Goal: Task Accomplishment & Management: Manage account settings

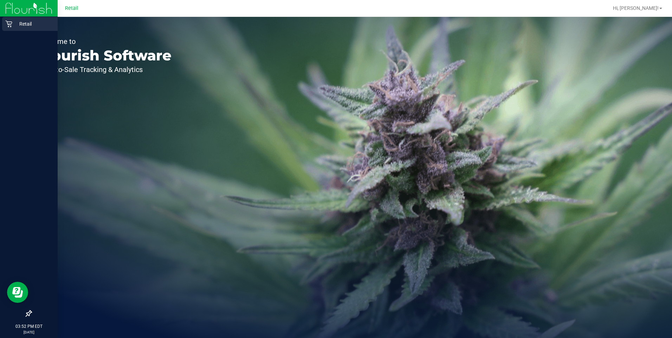
click at [11, 24] on icon at bounding box center [8, 23] width 7 height 7
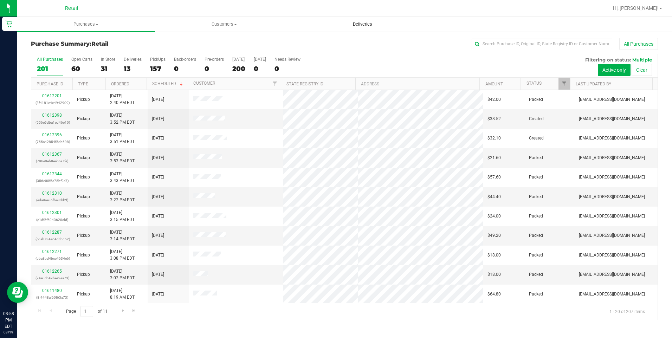
click at [370, 24] on span "Deliveries" at bounding box center [363, 24] width 38 height 6
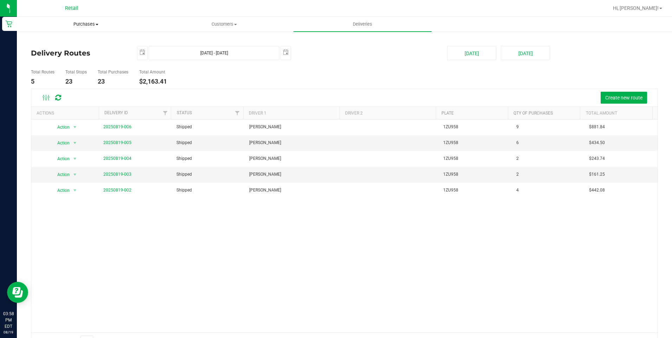
click at [86, 26] on span "Purchases" at bounding box center [85, 24] width 137 height 6
click at [66, 60] on li "All purchases" at bounding box center [86, 59] width 138 height 8
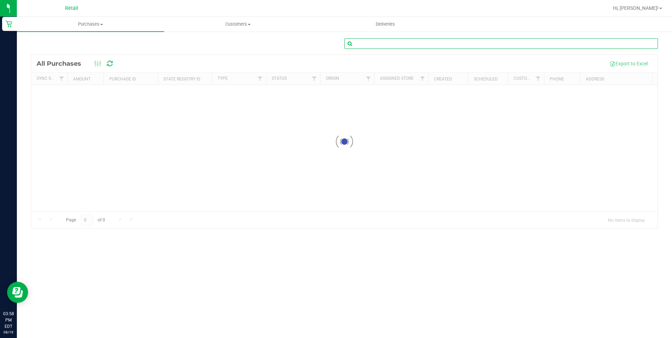
click at [400, 46] on input "text" at bounding box center [502, 43] width 314 height 11
type input "Dan Pquin"
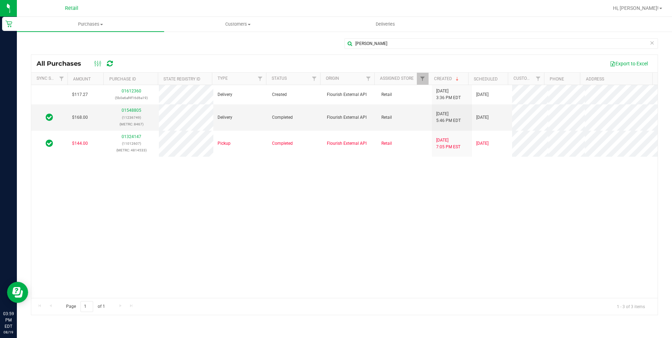
click at [396, 242] on div "$117.27 01612360 (5b0e6af4f16d6a19) Delivery Created Flourish External API Reta…" at bounding box center [344, 191] width 627 height 213
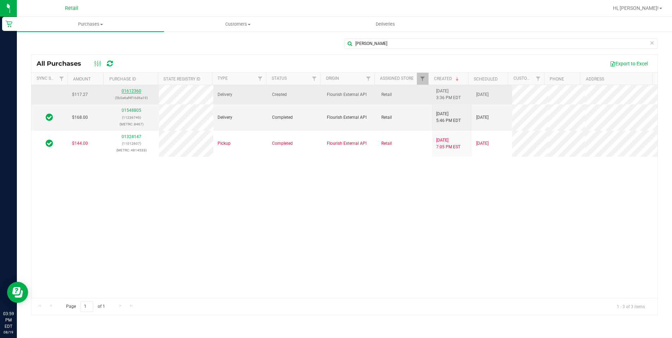
click at [132, 90] on link "01612360" at bounding box center [132, 91] width 20 height 5
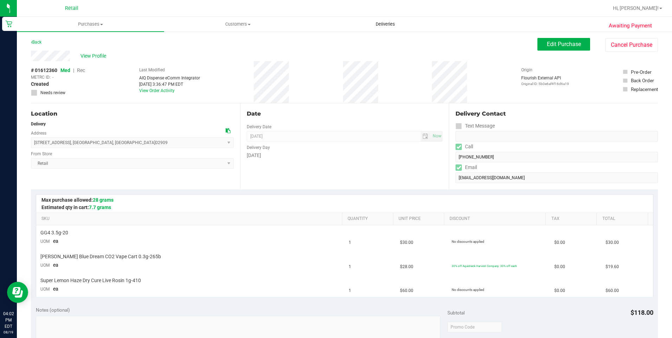
click at [379, 25] on span "Deliveries" at bounding box center [385, 24] width 38 height 6
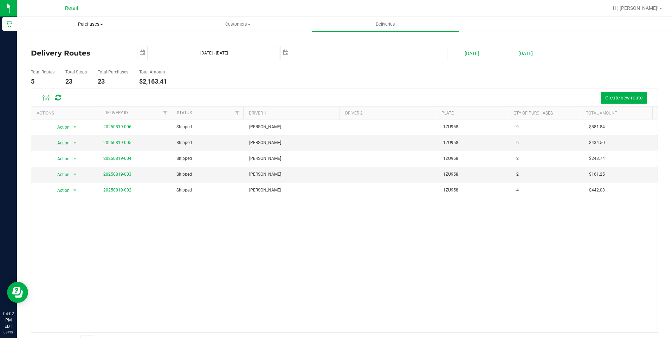
click at [89, 24] on span "Purchases" at bounding box center [90, 24] width 147 height 6
click at [61, 58] on span "All purchases" at bounding box center [42, 59] width 50 height 6
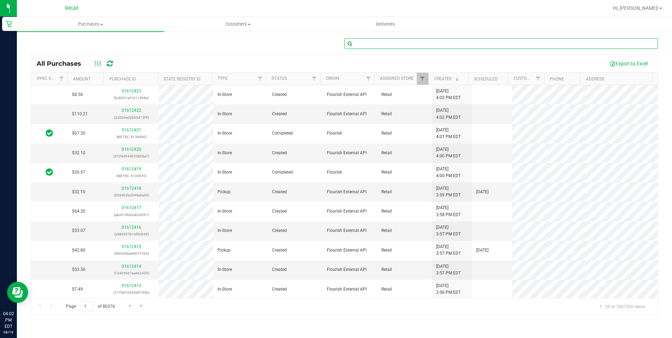
click at [383, 42] on input "text" at bounding box center [502, 43] width 314 height 11
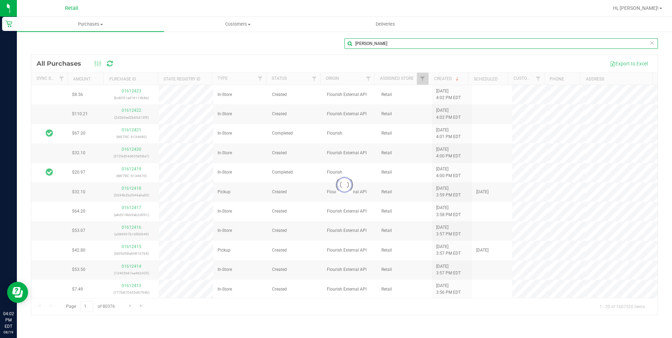
type input "Dan Pquin"
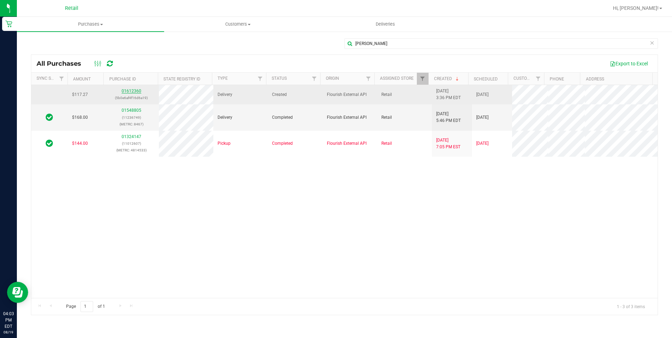
click at [138, 91] on link "01612360" at bounding box center [132, 91] width 20 height 5
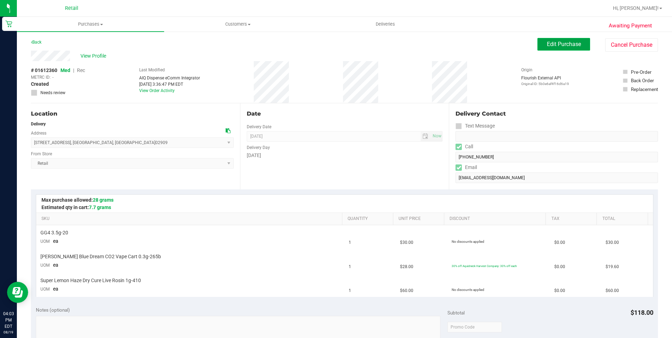
click at [553, 40] on button "Edit Purchase" at bounding box center [564, 44] width 53 height 13
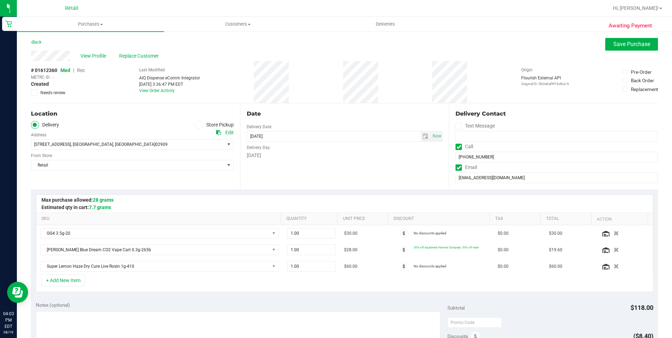
click at [80, 71] on span "Rec" at bounding box center [81, 71] width 8 height 6
click at [622, 40] on button "Save Purchase" at bounding box center [632, 44] width 53 height 13
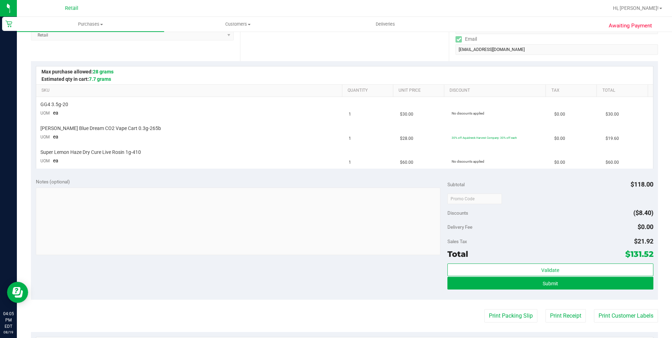
scroll to position [141, 0]
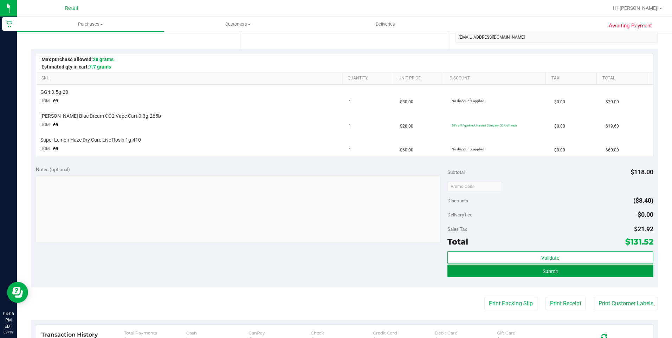
click at [509, 271] on button "Submit" at bounding box center [551, 271] width 206 height 13
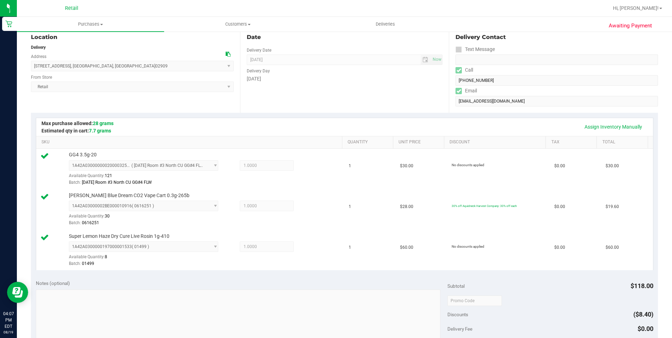
scroll to position [176, 0]
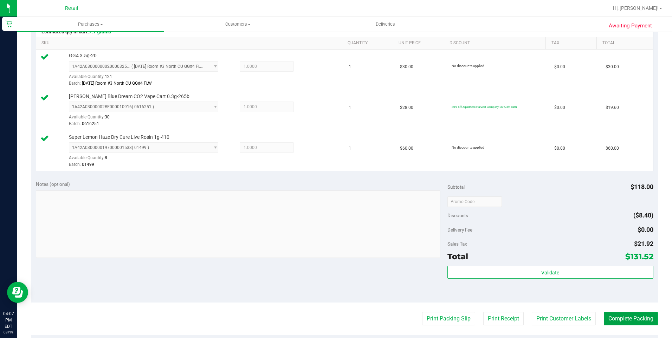
click at [620, 318] on button "Complete Packing" at bounding box center [631, 318] width 54 height 13
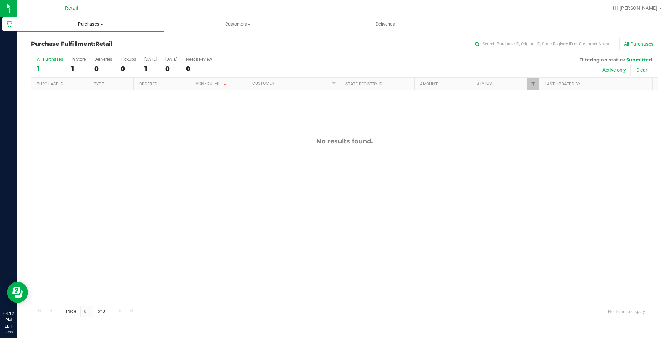
click at [91, 25] on span "Purchases" at bounding box center [90, 24] width 147 height 6
click at [64, 61] on span "All purchases" at bounding box center [42, 59] width 50 height 6
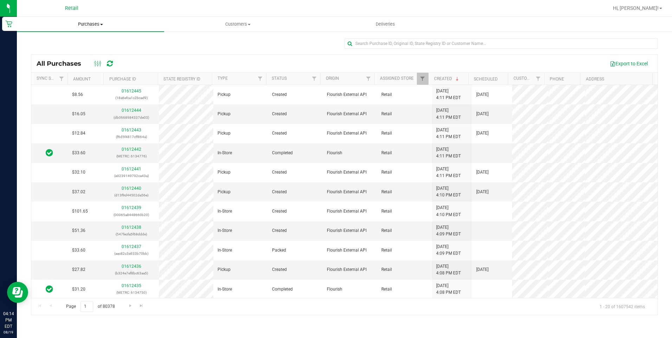
click at [101, 28] on uib-tab-heading "Purchases Summary of purchases Fulfillment All purchases" at bounding box center [90, 24] width 147 height 15
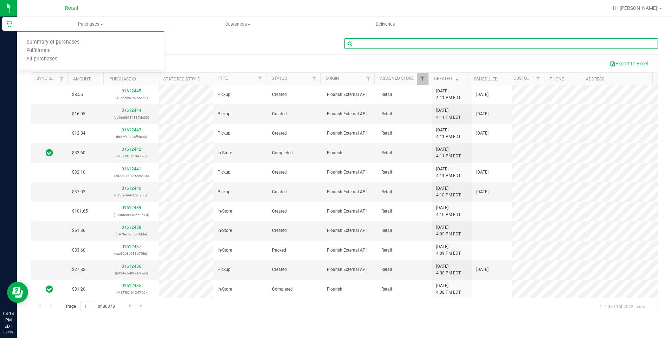
click at [387, 44] on input "text" at bounding box center [502, 43] width 314 height 11
type input "Nancy Carinha"
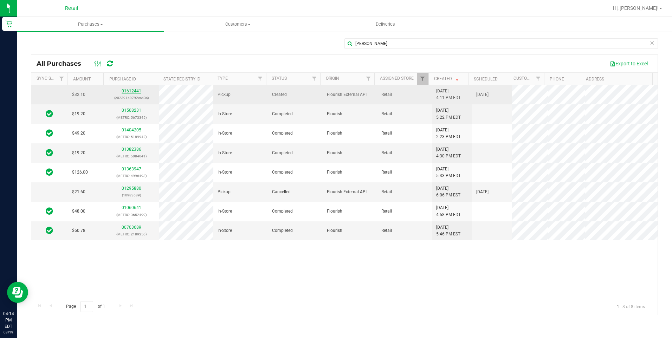
click at [129, 91] on link "01612441" at bounding box center [132, 91] width 20 height 5
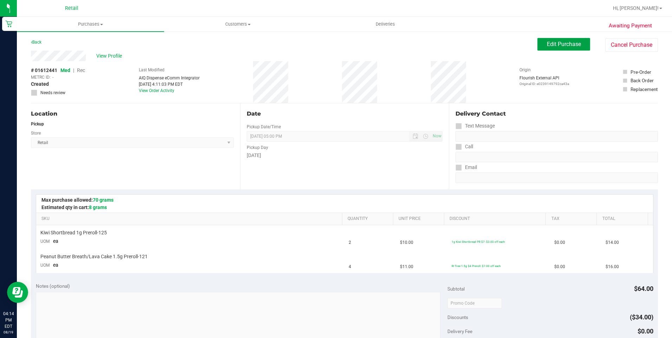
click at [556, 46] on span "Edit Purchase" at bounding box center [564, 44] width 34 height 7
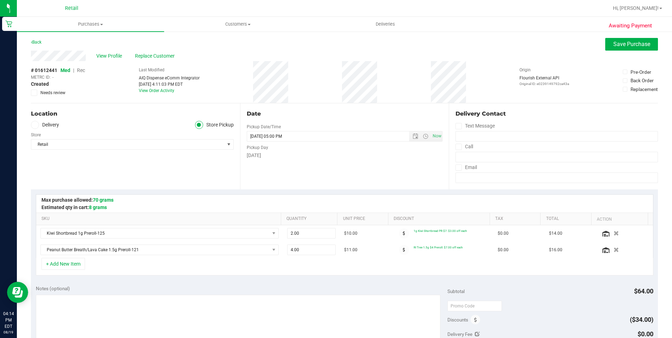
click at [82, 68] on span "Rec" at bounding box center [81, 71] width 8 height 6
click at [82, 69] on span "Rec" at bounding box center [81, 71] width 8 height 6
click at [619, 45] on span "Save Purchase" at bounding box center [632, 44] width 37 height 7
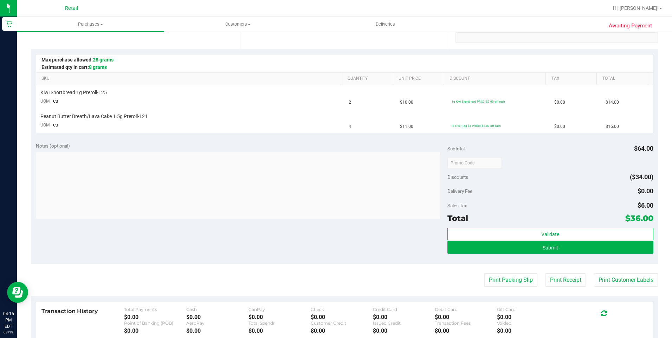
scroll to position [141, 0]
click at [578, 250] on button "Submit" at bounding box center [551, 247] width 206 height 13
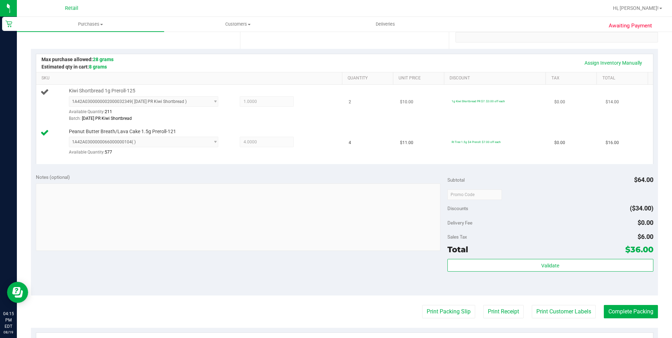
scroll to position [70, 0]
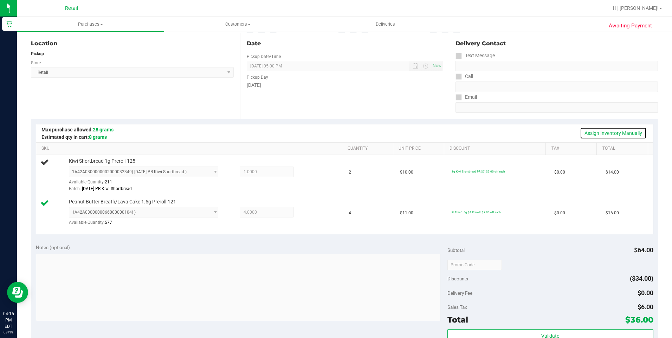
click at [594, 130] on link "Assign Inventory Manually" at bounding box center [613, 133] width 67 height 12
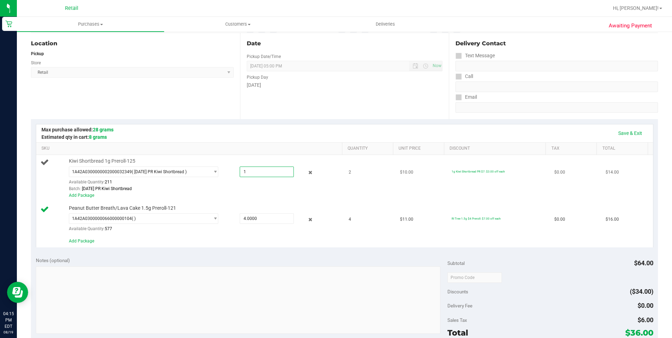
drag, startPoint x: 263, startPoint y: 171, endPoint x: 206, endPoint y: 181, distance: 57.8
click at [206, 167] on div "1A42A0300000002000032349 ( 7.11.25 PR Kiwi Shortbread ) 1A42A030000000200003234…" at bounding box center [204, 167] width 270 height 0
type input "2"
type input "2.0000"
click at [614, 131] on link "Save & Exit" at bounding box center [630, 133] width 33 height 12
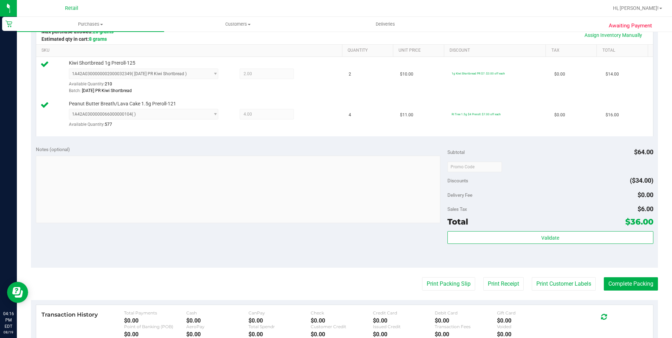
scroll to position [176, 0]
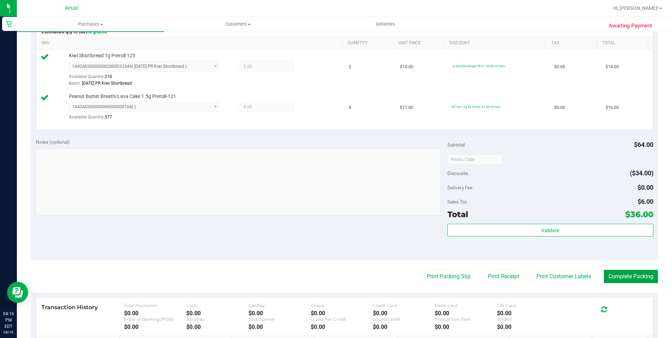
click at [626, 273] on button "Complete Packing" at bounding box center [631, 276] width 54 height 13
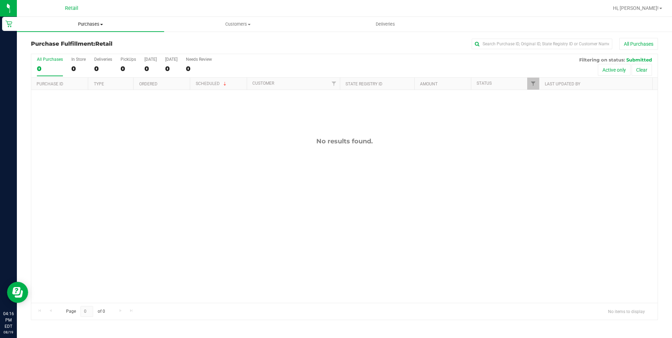
click at [91, 24] on span "Purchases" at bounding box center [90, 24] width 147 height 6
click at [57, 60] on span "All purchases" at bounding box center [42, 59] width 50 height 6
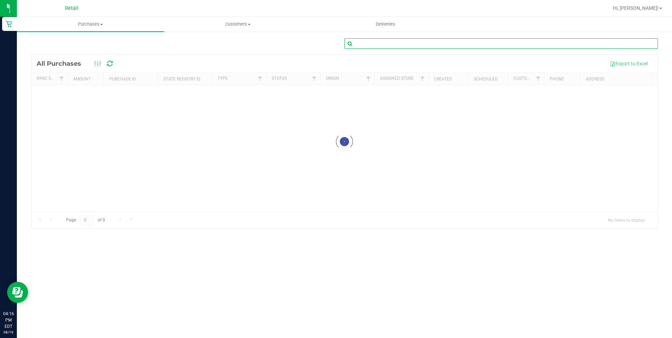
click at [374, 41] on input "text" at bounding box center [502, 43] width 314 height 11
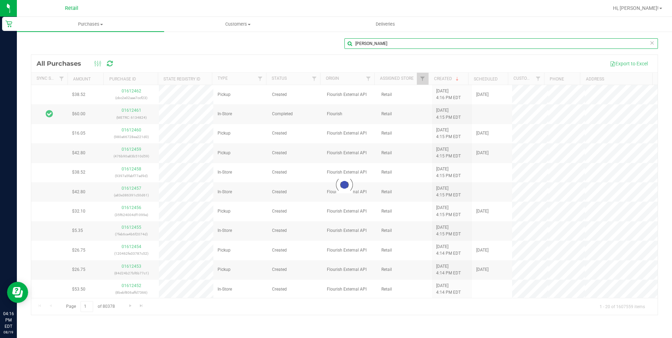
type input "Julia Reynoso"
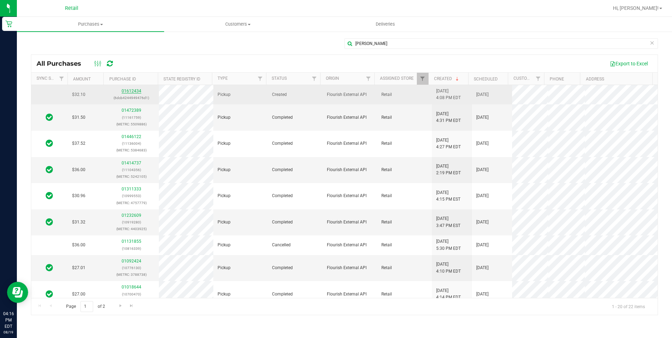
click at [136, 89] on link "01612434" at bounding box center [132, 91] width 20 height 5
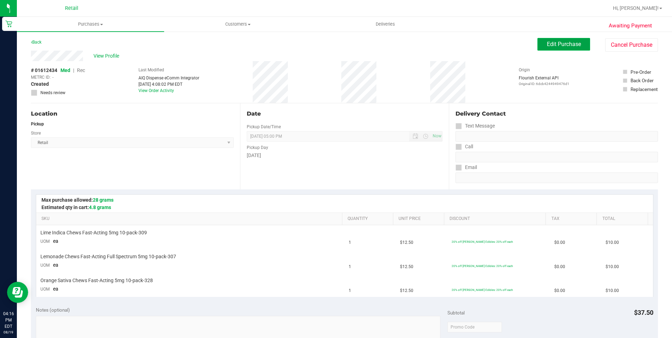
click at [557, 45] on span "Edit Purchase" at bounding box center [564, 44] width 34 height 7
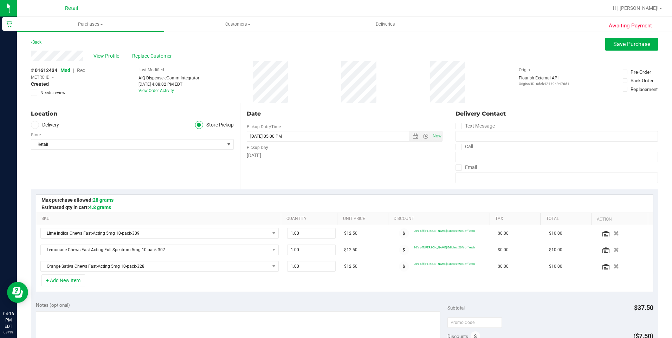
click at [79, 71] on span "Rec" at bounding box center [81, 71] width 8 height 6
click at [626, 44] on span "Save Purchase" at bounding box center [632, 44] width 37 height 7
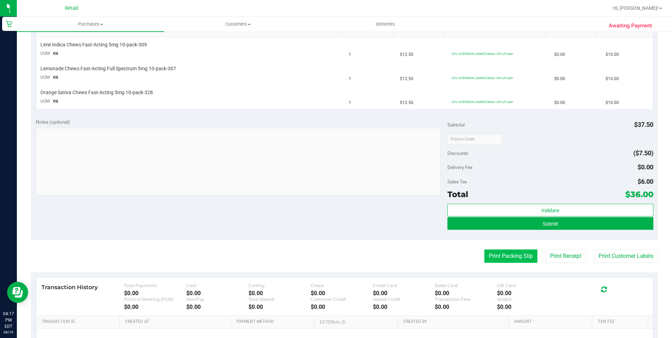
scroll to position [176, 0]
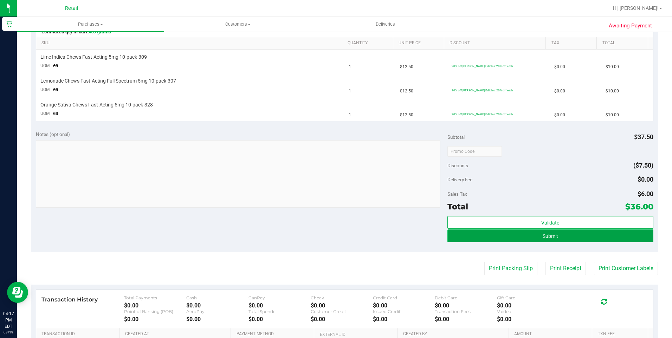
click at [531, 241] on button "Submit" at bounding box center [551, 236] width 206 height 13
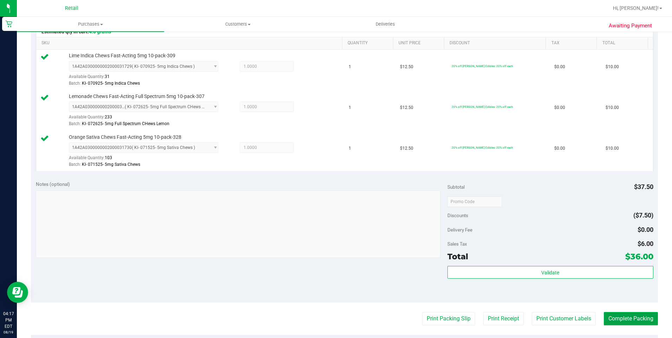
click at [630, 322] on button "Complete Packing" at bounding box center [631, 318] width 54 height 13
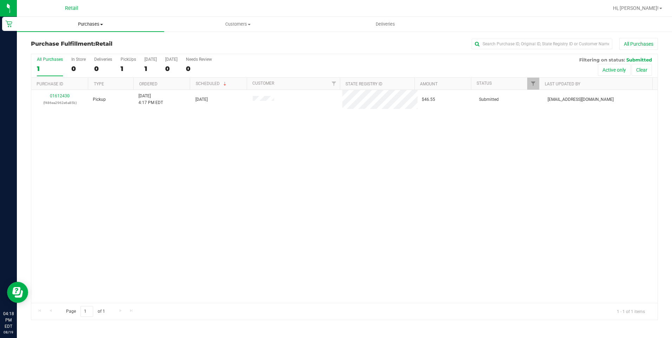
click at [96, 22] on span "Purchases" at bounding box center [90, 24] width 147 height 6
click at [53, 58] on span "All purchases" at bounding box center [42, 59] width 50 height 6
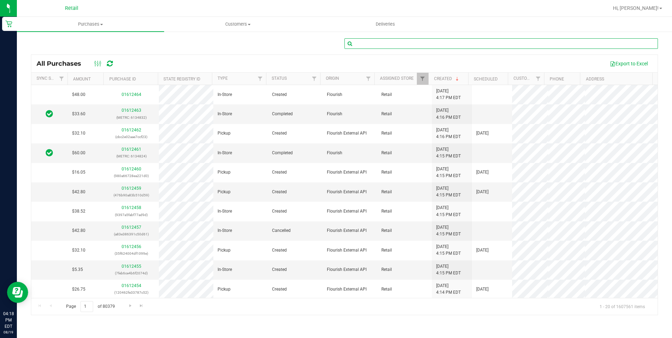
click at [409, 44] on input "text" at bounding box center [502, 43] width 314 height 11
click at [382, 25] on span "Deliveries" at bounding box center [385, 24] width 38 height 6
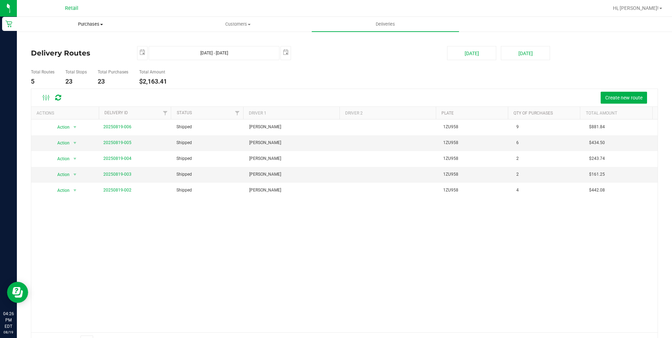
click at [71, 23] on span "Purchases" at bounding box center [90, 24] width 147 height 6
click at [46, 58] on span "All purchases" at bounding box center [42, 59] width 50 height 6
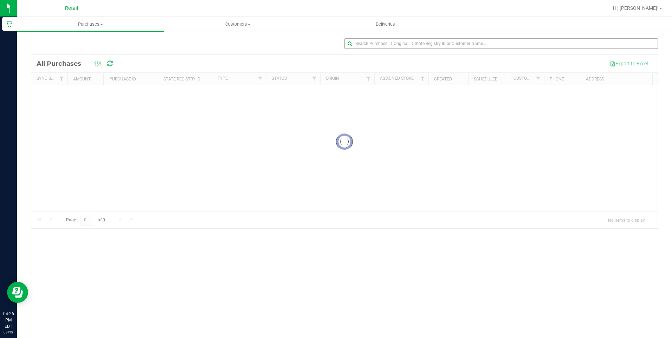
click at [382, 38] on div "Loading... All Purchases Export to Excel Sync Status Amount Purchase ID State R…" at bounding box center [344, 133] width 655 height 205
click at [381, 41] on input "text" at bounding box center [502, 43] width 314 height 11
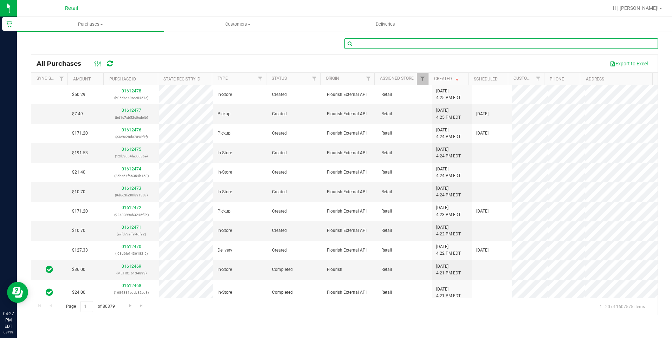
click at [389, 45] on input "text" at bounding box center [502, 43] width 314 height 11
type input "David Fleisig"
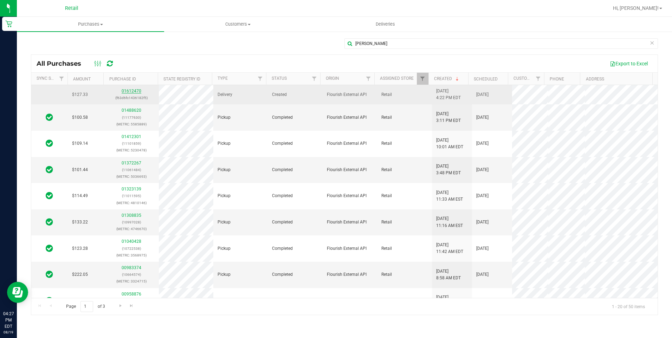
click at [127, 90] on link "01612470" at bounding box center [132, 91] width 20 height 5
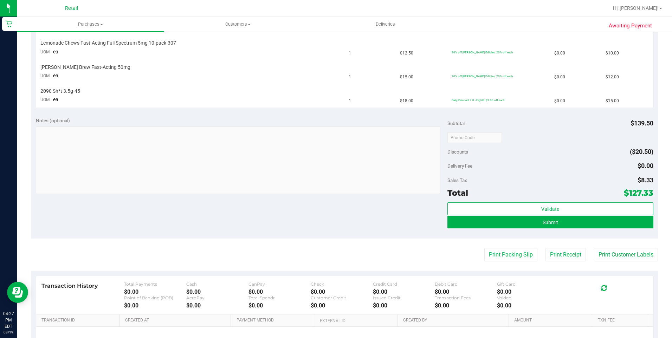
scroll to position [211, 0]
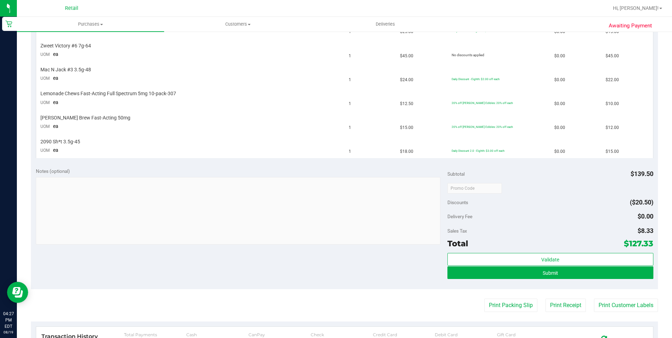
click at [224, 272] on div "Notes (optional) Subtotal $139.50 Discounts ($20.50) Delivery Fee $0.00 Sales T…" at bounding box center [344, 226] width 627 height 127
click at [507, 272] on button "Submit" at bounding box center [551, 273] width 206 height 13
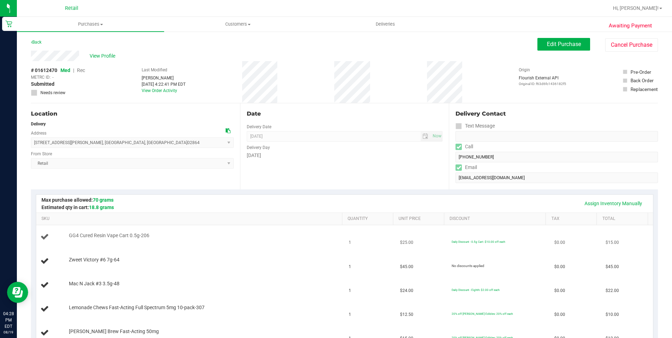
scroll to position [105, 0]
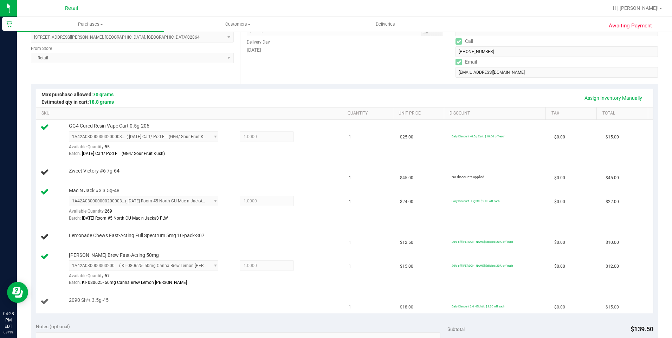
click at [381, 289] on tbody "GG4 Cured Resin Vape Cart 0.5g-206 1A42A0300000002000032477 ( 8/5/25 Cart/ Pod …" at bounding box center [344, 216] width 617 height 193
click at [448, 292] on td "Daily Discount 2.0 - Eighth: $3.00 off each" at bounding box center [499, 302] width 103 height 24
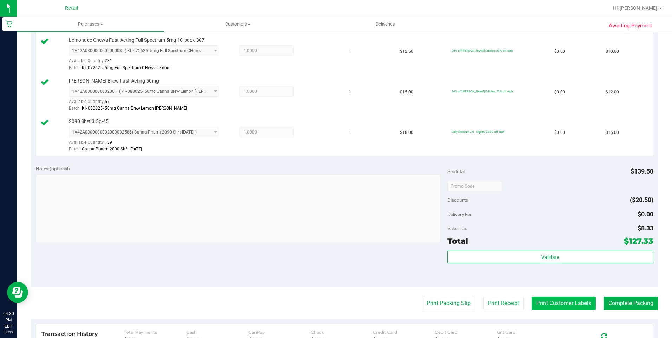
scroll to position [352, 0]
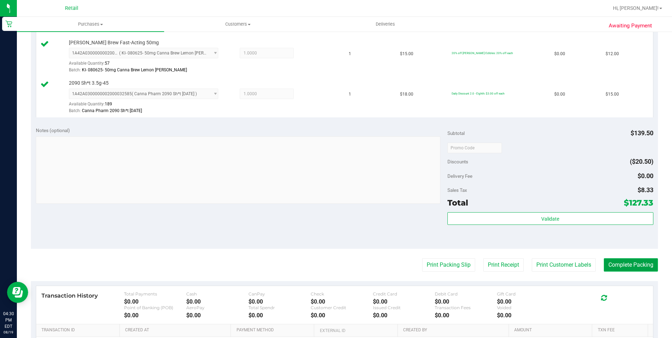
click at [622, 263] on button "Complete Packing" at bounding box center [631, 264] width 54 height 13
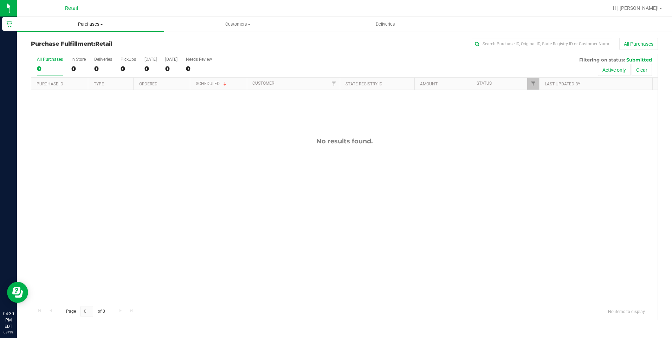
click at [94, 27] on uib-tab-heading "Purchases Summary of purchases Fulfillment All purchases" at bounding box center [90, 24] width 147 height 15
click at [92, 24] on span "Purchases" at bounding box center [90, 24] width 147 height 6
click at [56, 60] on span "All purchases" at bounding box center [42, 59] width 50 height 6
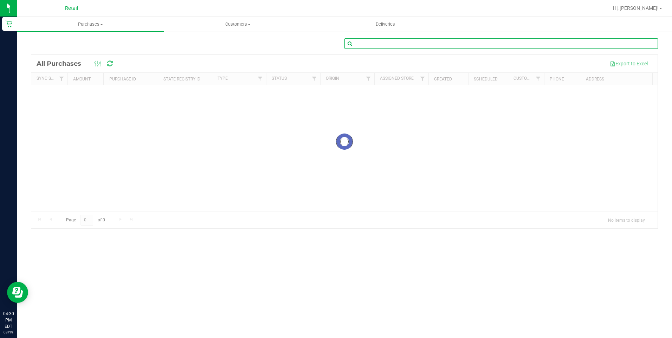
click at [394, 46] on input "text" at bounding box center [502, 43] width 314 height 11
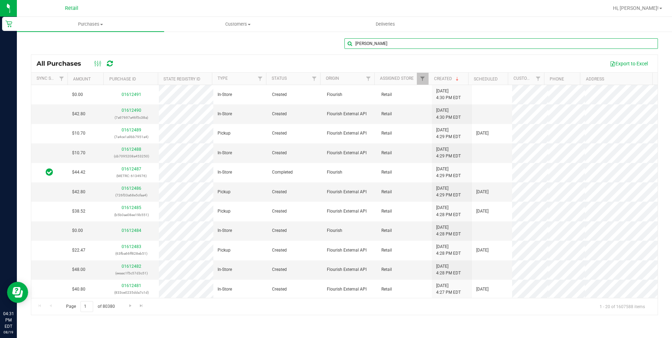
type input "Warren Wray"
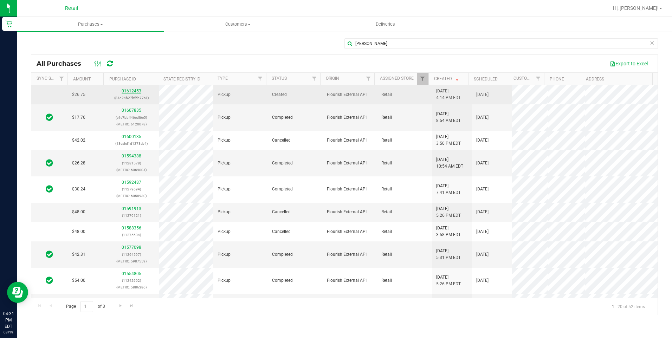
click at [136, 91] on link "01612453" at bounding box center [132, 91] width 20 height 5
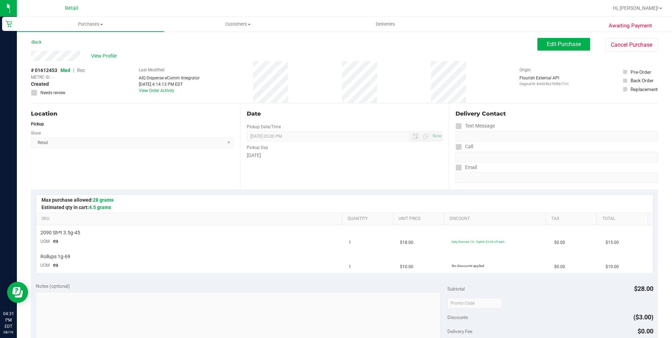
click at [561, 51] on div "Edit Purchase Cancel Purchase" at bounding box center [598, 45] width 121 height 14
click at [562, 44] on span "Edit Purchase" at bounding box center [564, 44] width 34 height 7
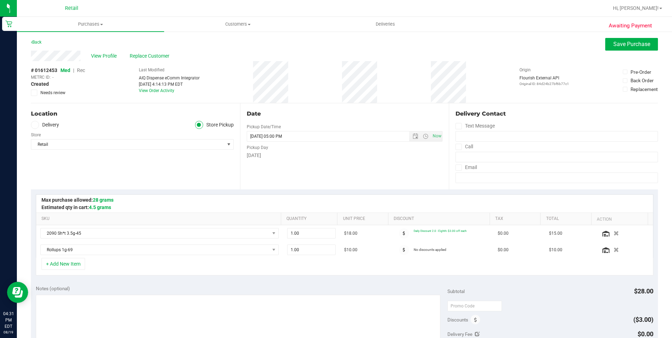
click at [81, 71] on span "Rec" at bounding box center [81, 71] width 8 height 6
click at [613, 52] on div "View Profile Replace Customer" at bounding box center [344, 56] width 627 height 11
click at [620, 47] on button "Save Purchase" at bounding box center [632, 44] width 53 height 13
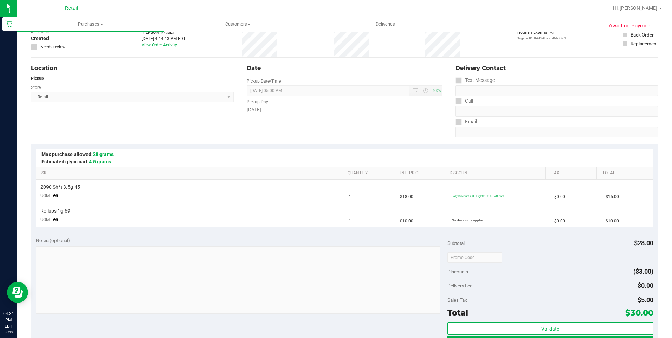
scroll to position [70, 0]
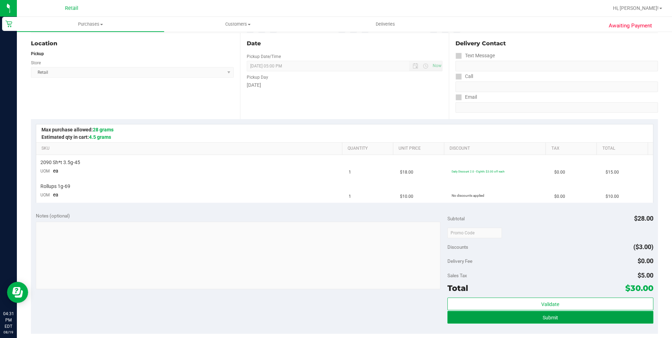
click at [548, 321] on button "Submit" at bounding box center [551, 317] width 206 height 13
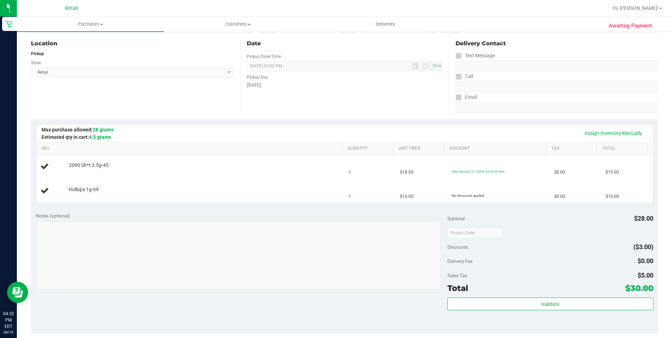
click at [415, 130] on div "Assign Inventory Manually" at bounding box center [345, 133] width 604 height 12
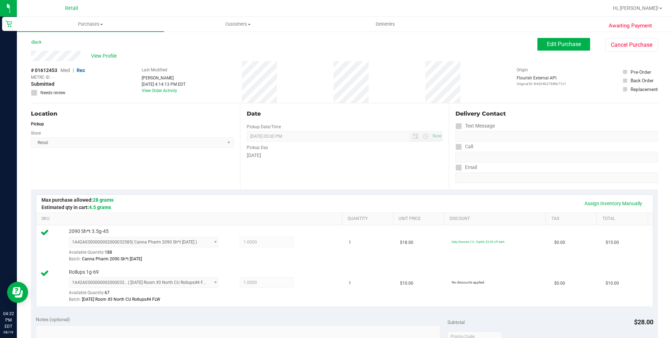
scroll to position [211, 0]
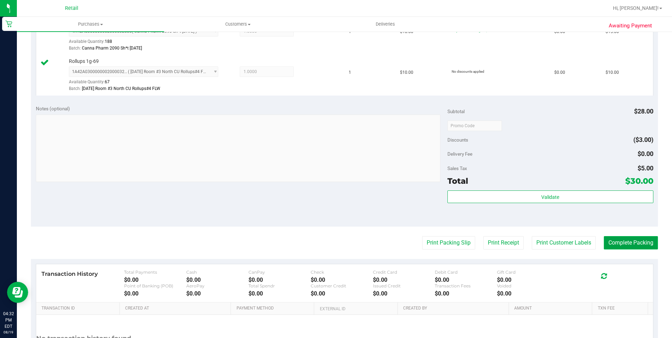
click at [619, 239] on button "Complete Packing" at bounding box center [631, 242] width 54 height 13
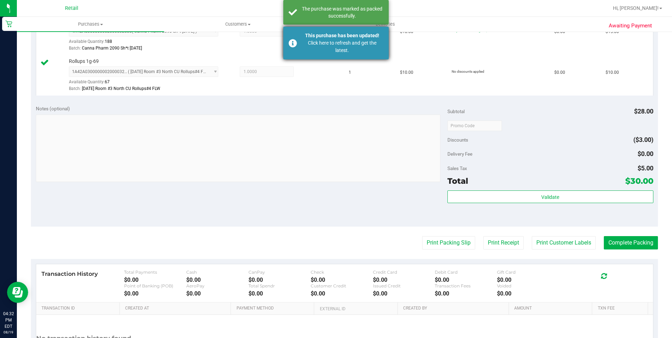
click at [338, 51] on div "Click here to refresh and get the latest." at bounding box center [342, 46] width 83 height 15
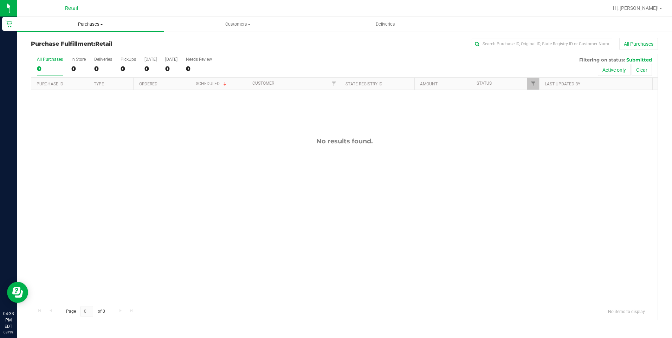
click at [85, 30] on uib-tab-heading "Purchases Summary of purchases Fulfillment All purchases" at bounding box center [90, 24] width 147 height 15
click at [75, 61] on li "All purchases" at bounding box center [90, 59] width 147 height 8
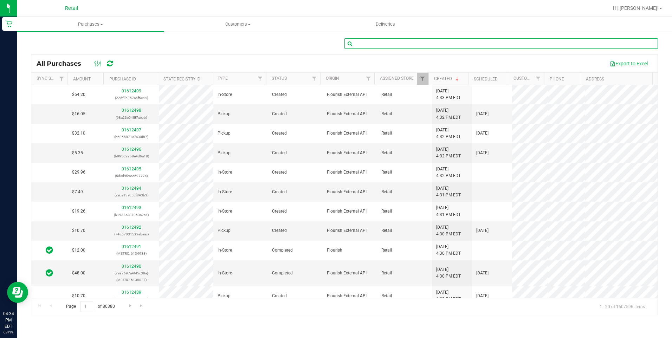
click at [407, 45] on input "text" at bounding box center [502, 43] width 314 height 11
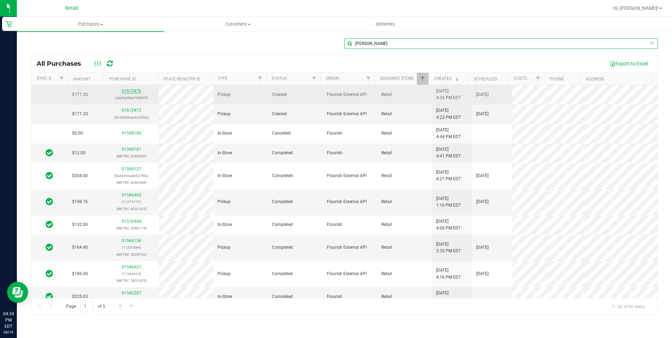
type input "Steven Manuel"
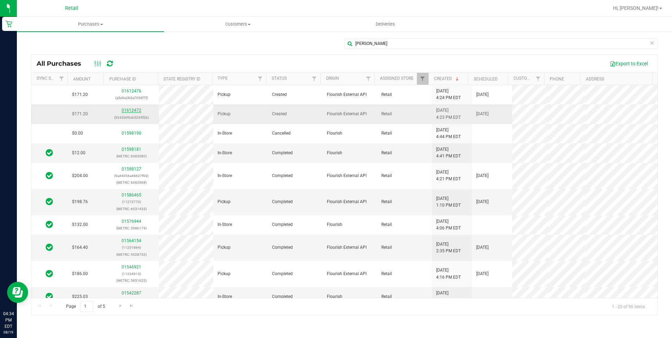
click at [133, 111] on link "01612472" at bounding box center [132, 110] width 20 height 5
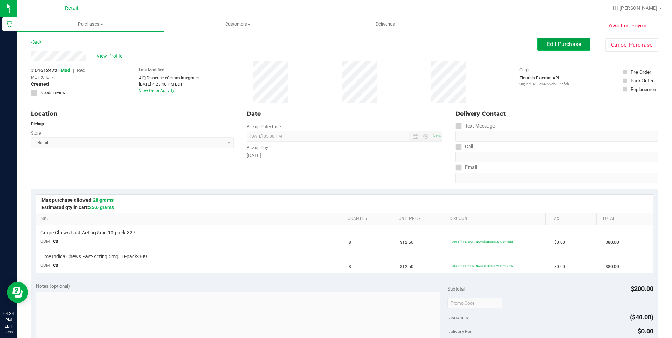
click at [559, 38] on button "Edit Purchase" at bounding box center [564, 44] width 53 height 13
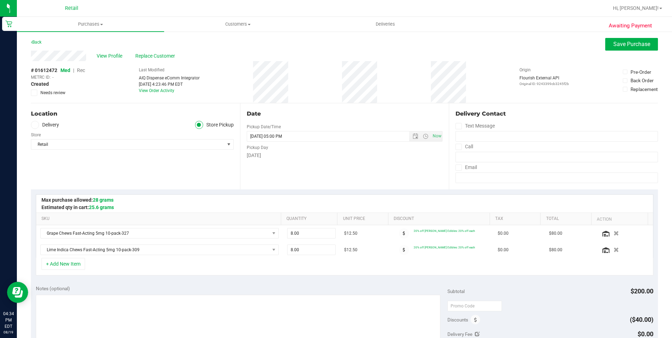
click at [82, 70] on span "Rec" at bounding box center [81, 71] width 8 height 6
click at [80, 70] on span "Rec" at bounding box center [81, 71] width 8 height 6
click at [619, 48] on button "Save Purchase" at bounding box center [632, 44] width 53 height 13
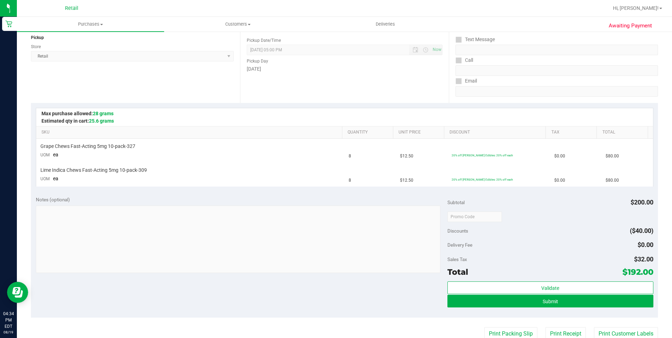
scroll to position [105, 0]
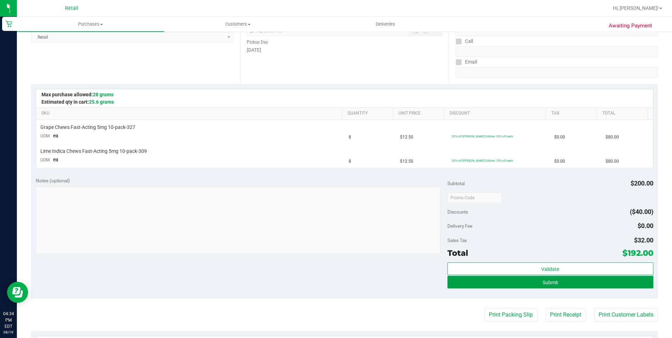
click at [501, 282] on button "Submit" at bounding box center [551, 282] width 206 height 13
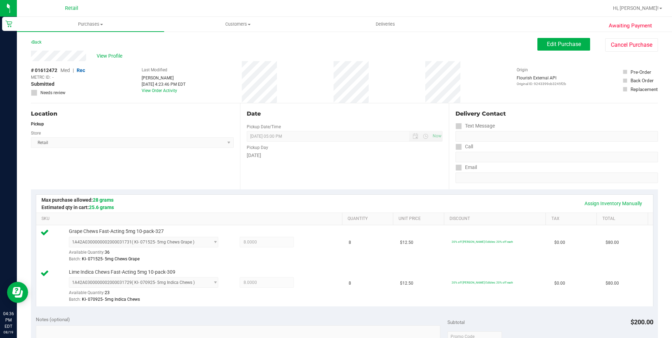
scroll to position [246, 0]
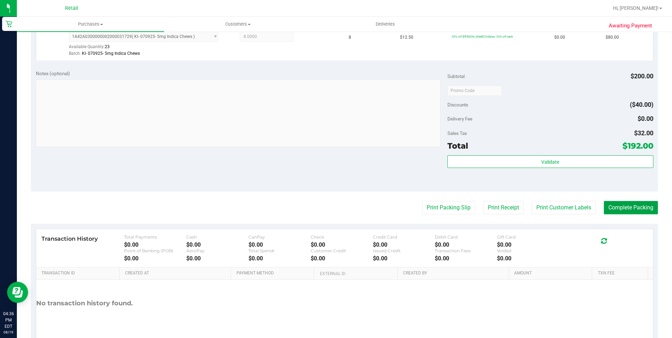
click at [608, 206] on button "Complete Packing" at bounding box center [631, 207] width 54 height 13
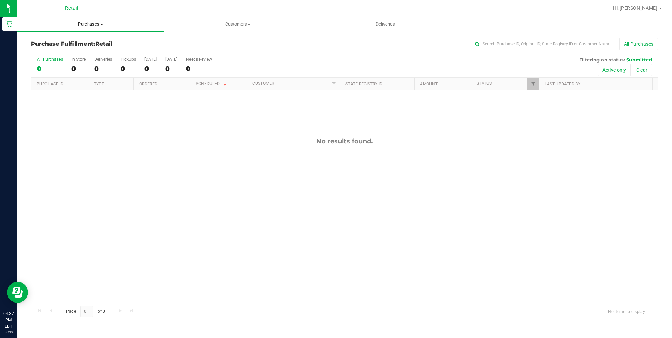
click at [102, 24] on span at bounding box center [101, 24] width 3 height 1
click at [56, 57] on span "All purchases" at bounding box center [42, 59] width 50 height 6
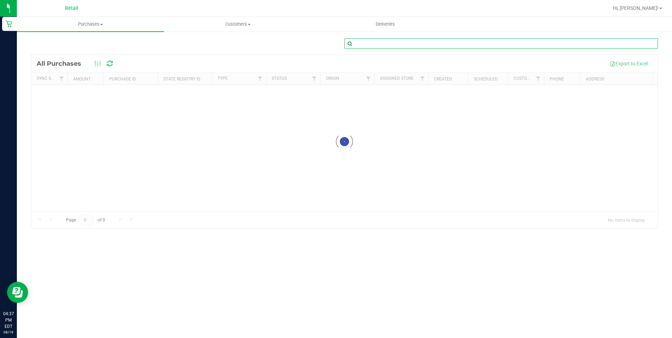
click at [383, 47] on input "text" at bounding box center [502, 43] width 314 height 11
drag, startPoint x: 381, startPoint y: 43, endPoint x: 397, endPoint y: 49, distance: 16.7
click at [381, 43] on input "Sabrina Estrella" at bounding box center [502, 43] width 314 height 11
type input "Sabrina Estrela"
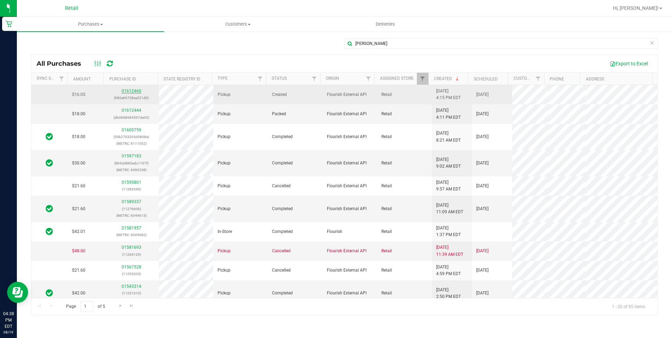
click at [134, 90] on link "01612460" at bounding box center [132, 91] width 20 height 5
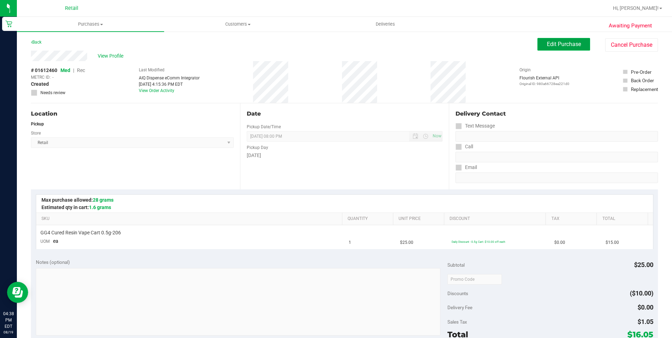
click at [554, 44] on span "Edit Purchase" at bounding box center [564, 44] width 34 height 7
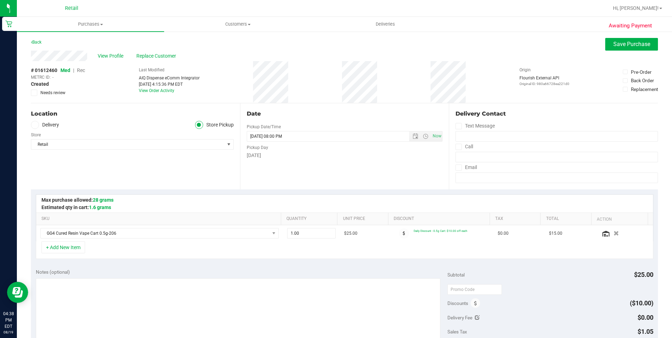
click at [80, 70] on span "Rec" at bounding box center [81, 71] width 8 height 6
click at [616, 42] on span "Save Purchase" at bounding box center [632, 44] width 37 height 7
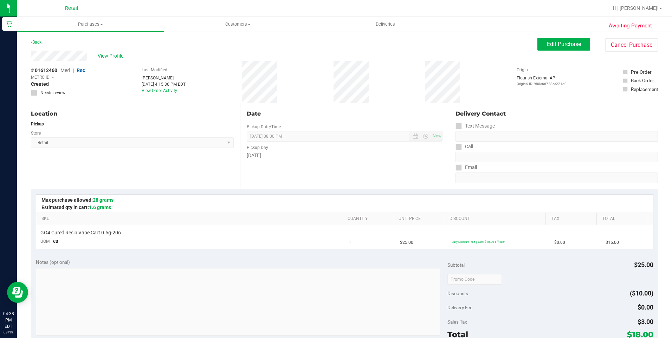
click at [309, 168] on div "Date Pickup Date/Time 08/19/2025 Now 08/19/2025 08:00 PM Now Pickup Day Tuesday" at bounding box center [344, 146] width 209 height 86
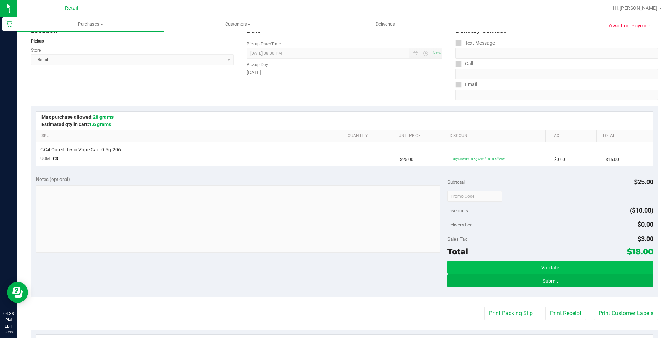
scroll to position [105, 0]
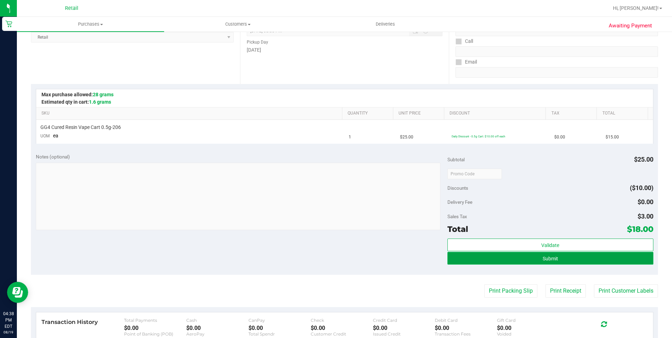
click at [533, 259] on button "Submit" at bounding box center [551, 258] width 206 height 13
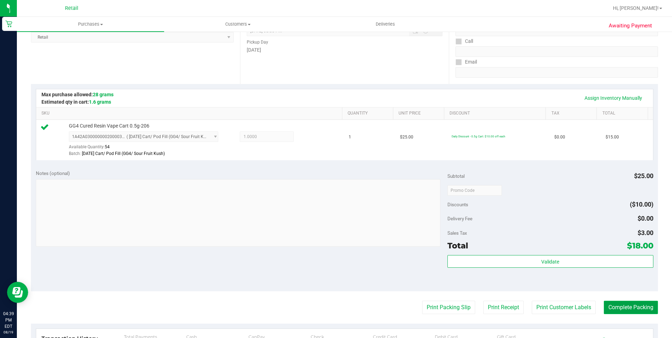
click at [622, 311] on button "Complete Packing" at bounding box center [631, 307] width 54 height 13
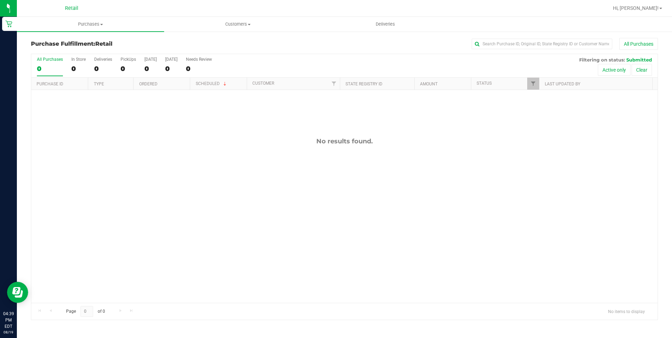
click at [380, 61] on div "All Purchases 0 In Store 0 Deliveries 0 PickUps 0 Today 0 Tomorrow 0 Needs Revi…" at bounding box center [344, 66] width 627 height 24
click at [90, 25] on span "Purchases" at bounding box center [90, 24] width 147 height 6
click at [48, 56] on span "All purchases" at bounding box center [42, 59] width 50 height 6
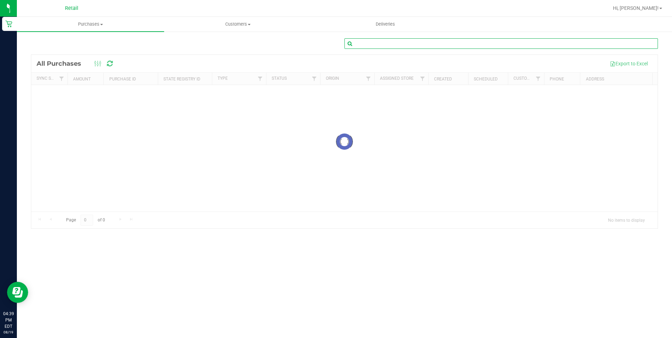
click at [383, 44] on input "text" at bounding box center [502, 43] width 314 height 11
drag, startPoint x: 385, startPoint y: 41, endPoint x: 323, endPoint y: 47, distance: 62.2
click at [323, 47] on div "4014149007" at bounding box center [344, 46] width 627 height 16
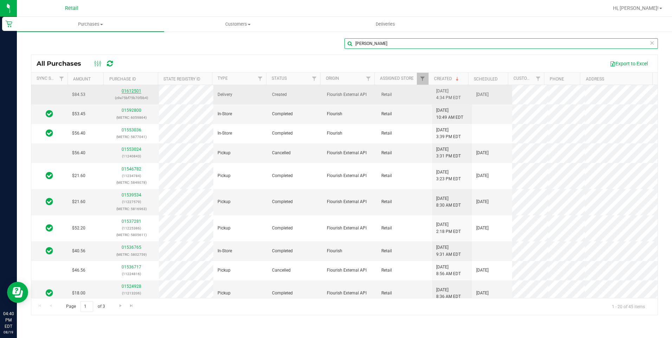
type input "Stephen Ola"
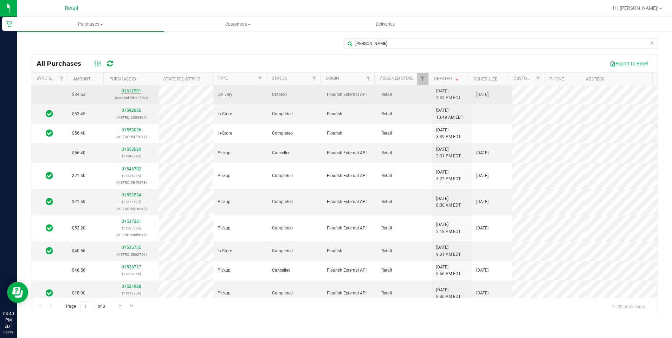
click at [135, 92] on link "01612501" at bounding box center [132, 91] width 20 height 5
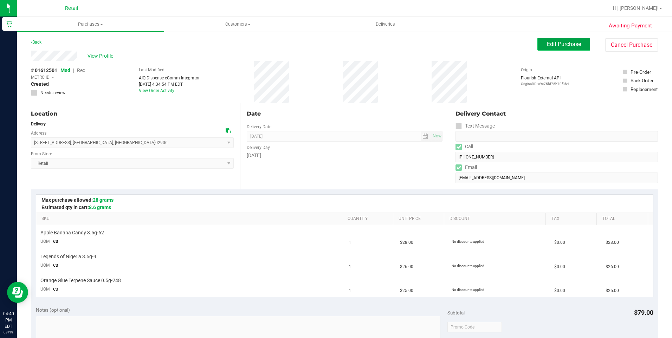
click at [548, 49] on button "Edit Purchase" at bounding box center [564, 44] width 53 height 13
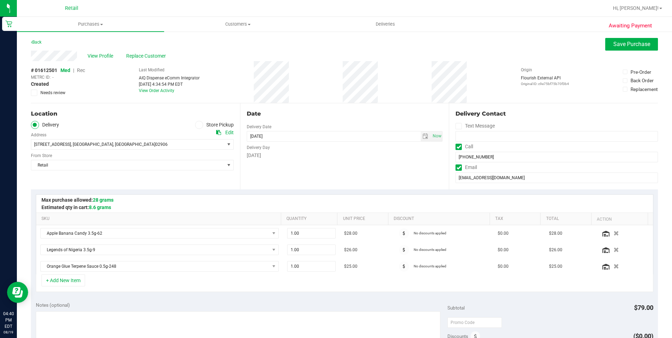
click at [79, 70] on span "Rec" at bounding box center [81, 71] width 8 height 6
click at [200, 126] on span at bounding box center [199, 125] width 8 height 8
click at [0, 0] on input "Store Pickup" at bounding box center [0, 0] width 0 height 0
click at [617, 44] on span "Save Purchase" at bounding box center [632, 44] width 37 height 7
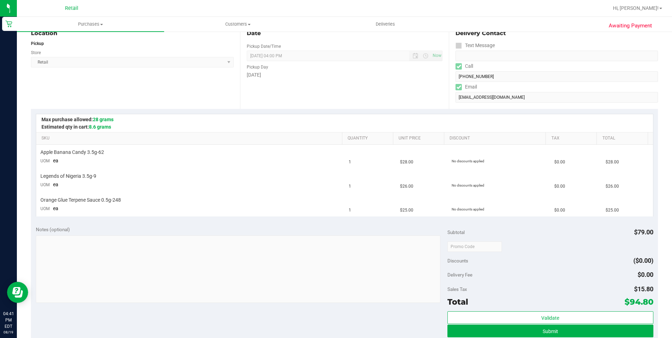
scroll to position [176, 0]
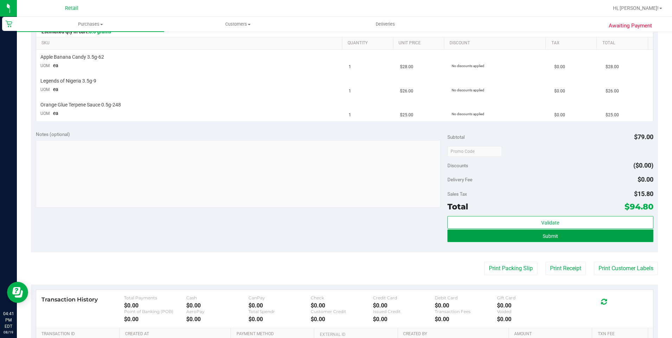
click at [538, 237] on button "Submit" at bounding box center [551, 236] width 206 height 13
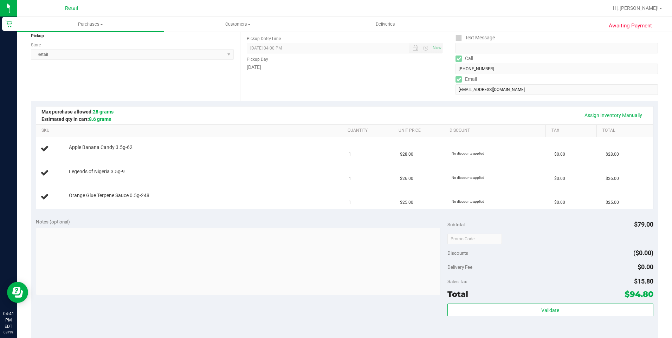
scroll to position [105, 0]
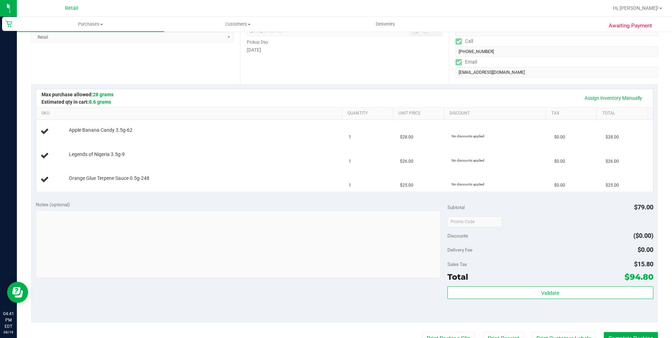
click at [285, 86] on div "Assign Inventory Manually SKU Quantity Unit Price Discount Tax Total Apple Bana…" at bounding box center [344, 140] width 627 height 112
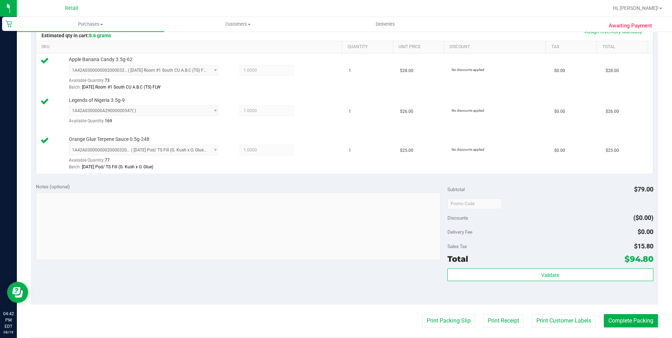
scroll to position [211, 0]
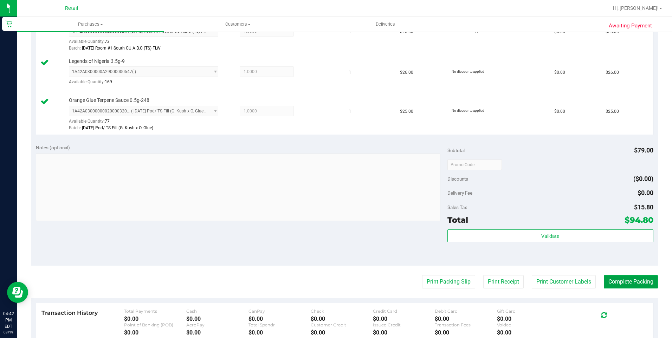
click at [632, 287] on button "Complete Packing" at bounding box center [631, 281] width 54 height 13
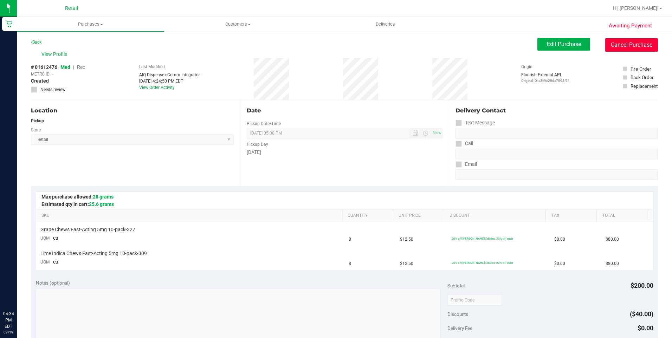
click at [611, 44] on button "Cancel Purchase" at bounding box center [632, 44] width 53 height 13
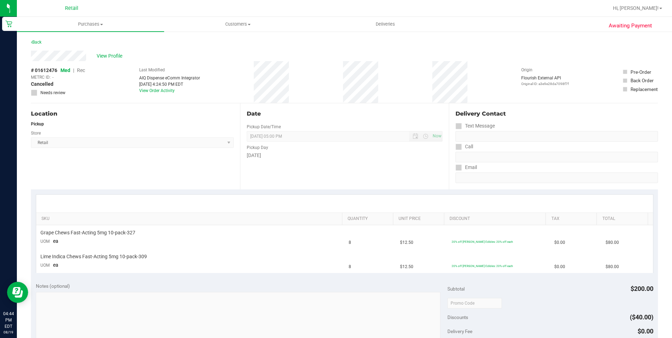
click at [292, 186] on div "Date Pickup Date/Time [DATE] Now [DATE] 05:00 PM Now Pickup Day [DATE]" at bounding box center [344, 146] width 209 height 86
drag, startPoint x: 92, startPoint y: 26, endPoint x: 80, endPoint y: 26, distance: 12.0
click at [92, 26] on span "Purchases" at bounding box center [90, 24] width 147 height 6
click at [48, 60] on span "All purchases" at bounding box center [42, 59] width 50 height 6
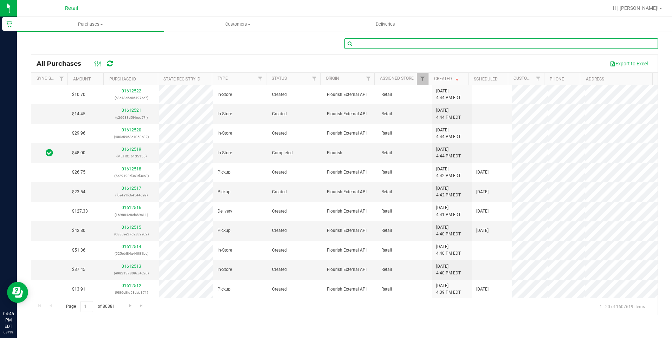
click at [386, 43] on input "text" at bounding box center [502, 43] width 314 height 11
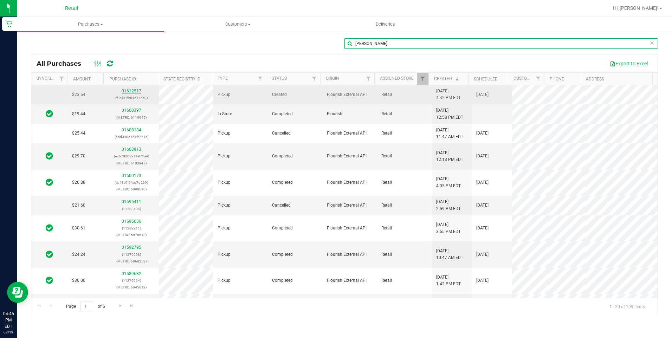
type input "[PERSON_NAME]"
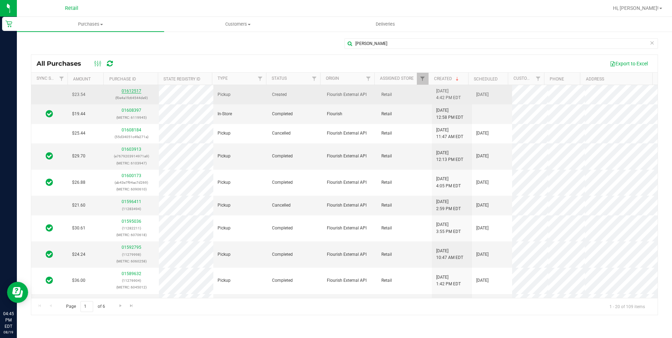
click at [131, 91] on link "01612517" at bounding box center [132, 91] width 20 height 5
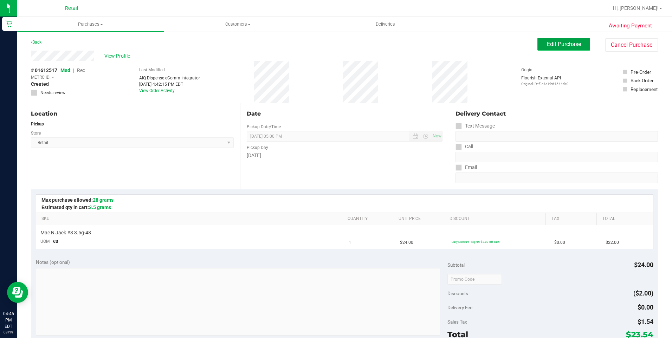
click at [541, 46] on button "Edit Purchase" at bounding box center [564, 44] width 53 height 13
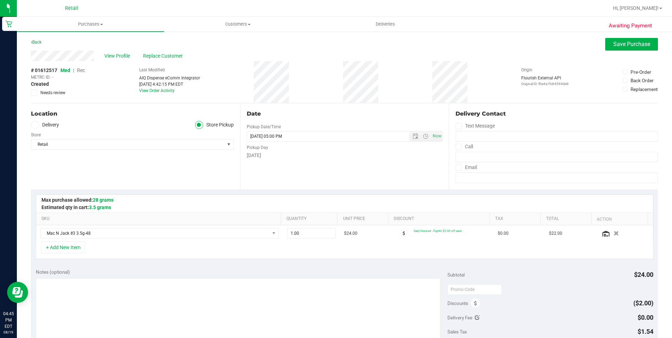
click at [81, 71] on span "Rec" at bounding box center [81, 71] width 8 height 6
click at [619, 43] on span "Save Purchase" at bounding box center [632, 44] width 37 height 7
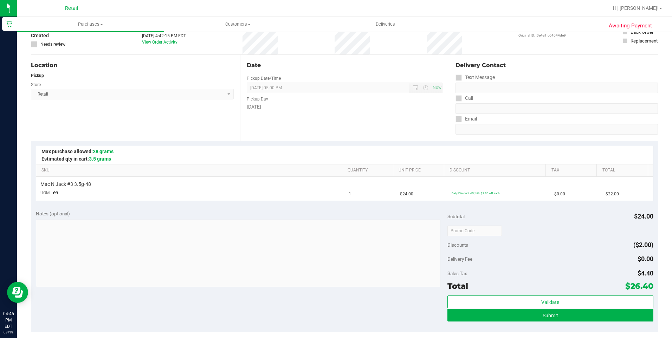
scroll to position [70, 0]
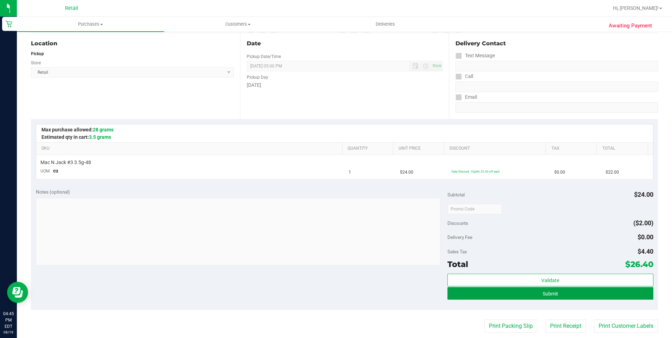
click at [537, 295] on button "Submit" at bounding box center [551, 293] width 206 height 13
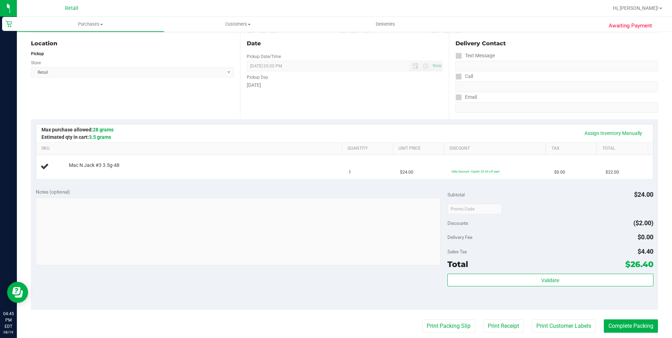
click at [457, 235] on span "Delivery Fee" at bounding box center [460, 238] width 25 height 6
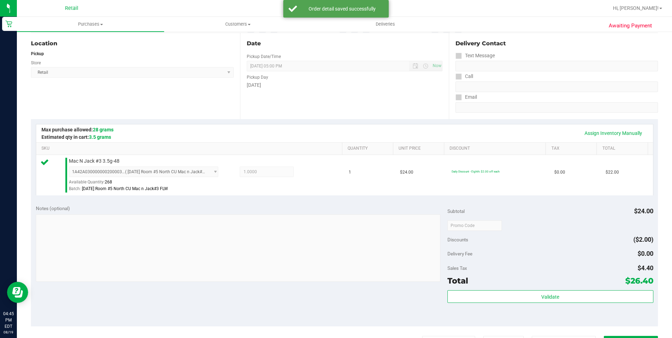
drag, startPoint x: 404, startPoint y: 331, endPoint x: 447, endPoint y: 331, distance: 43.6
click at [404, 331] on purchase-details "Back Edit Purchase Cancel Purchase View Profile # 01612517 Med | Rec METRC ID: …" at bounding box center [344, 229] width 627 height 523
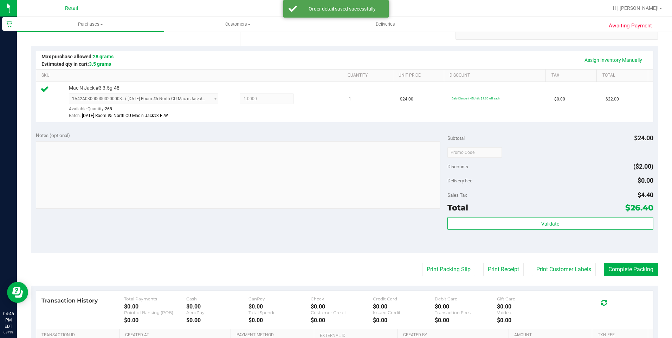
scroll to position [176, 0]
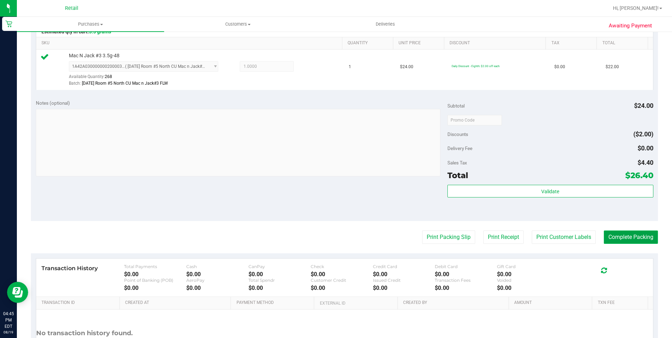
click at [622, 240] on button "Complete Packing" at bounding box center [631, 237] width 54 height 13
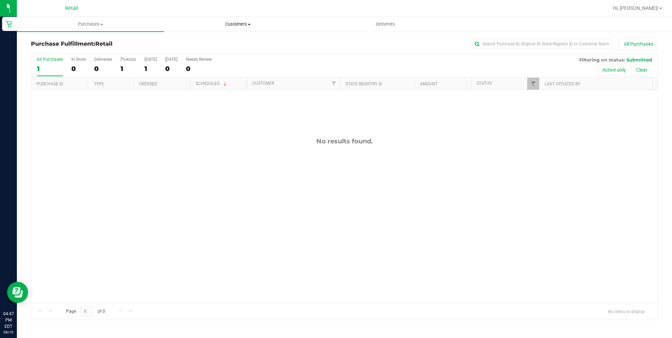
click at [230, 22] on span "Customers" at bounding box center [238, 24] width 147 height 6
click at [193, 44] on span "All customers" at bounding box center [189, 42] width 51 height 6
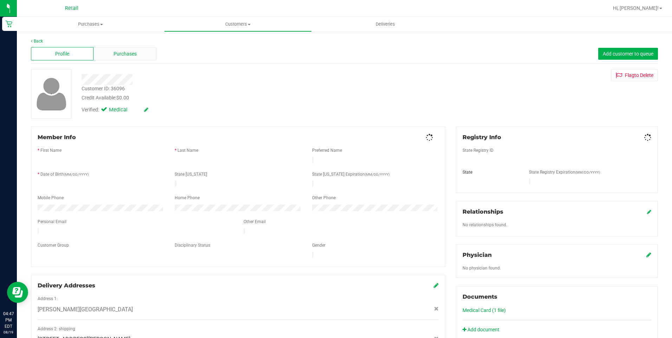
click at [133, 53] on span "Purchases" at bounding box center [125, 53] width 23 height 7
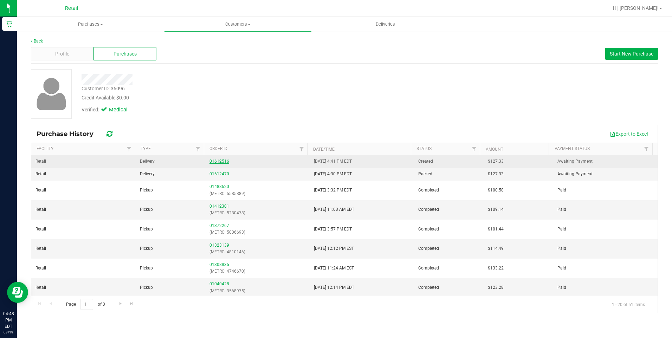
click at [220, 162] on link "01612516" at bounding box center [220, 161] width 20 height 5
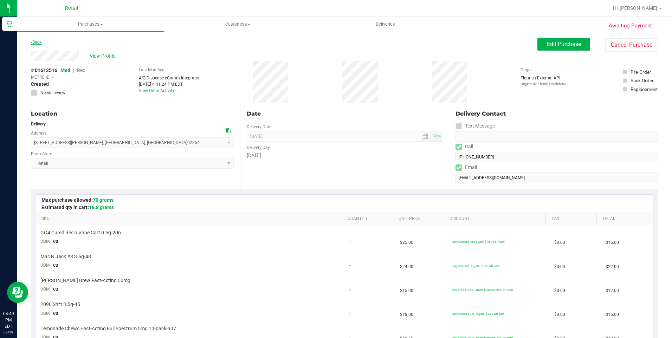
click at [38, 42] on link "Back" at bounding box center [36, 42] width 11 height 5
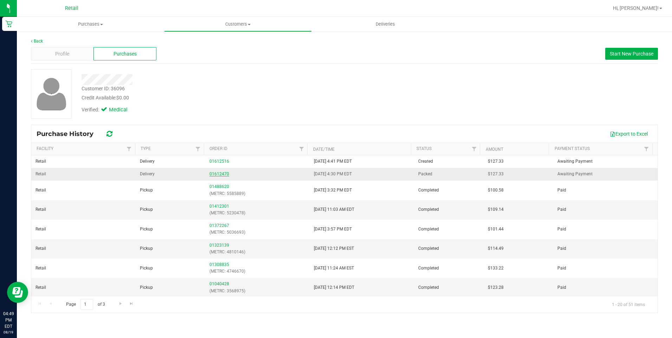
click at [218, 174] on link "01612470" at bounding box center [220, 174] width 20 height 5
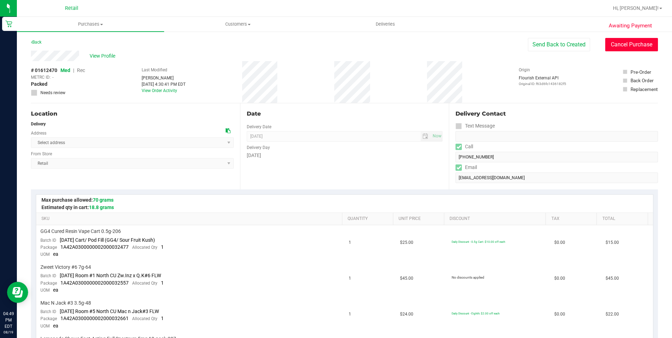
click at [611, 40] on button "Cancel Purchase" at bounding box center [632, 44] width 53 height 13
click at [37, 42] on link "Back" at bounding box center [36, 42] width 11 height 5
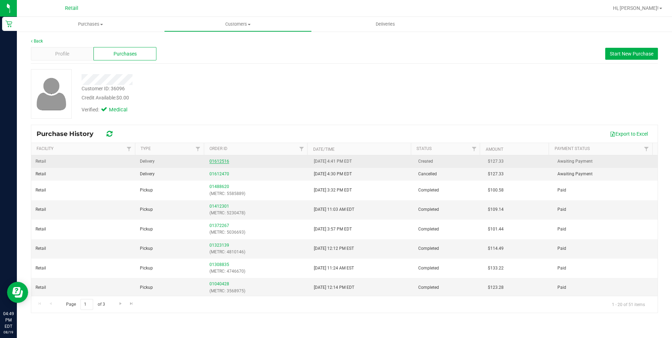
click at [212, 160] on link "01612516" at bounding box center [220, 161] width 20 height 5
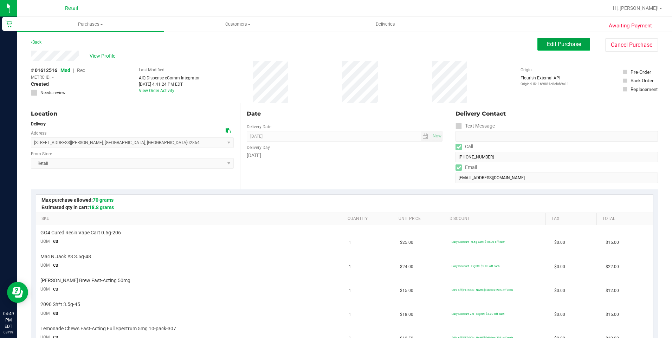
click at [563, 47] on span "Edit Purchase" at bounding box center [564, 44] width 34 height 7
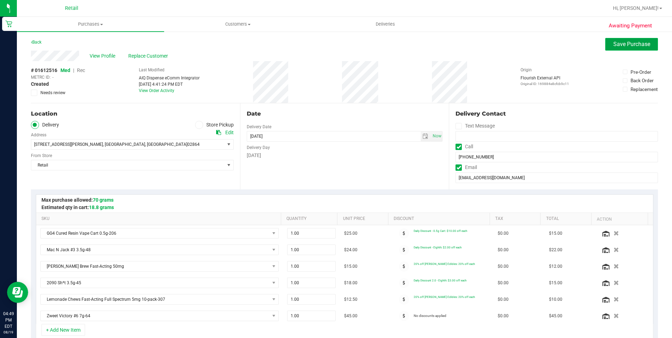
click at [616, 50] on button "Save Purchase" at bounding box center [632, 44] width 53 height 13
